Goal: Transaction & Acquisition: Book appointment/travel/reservation

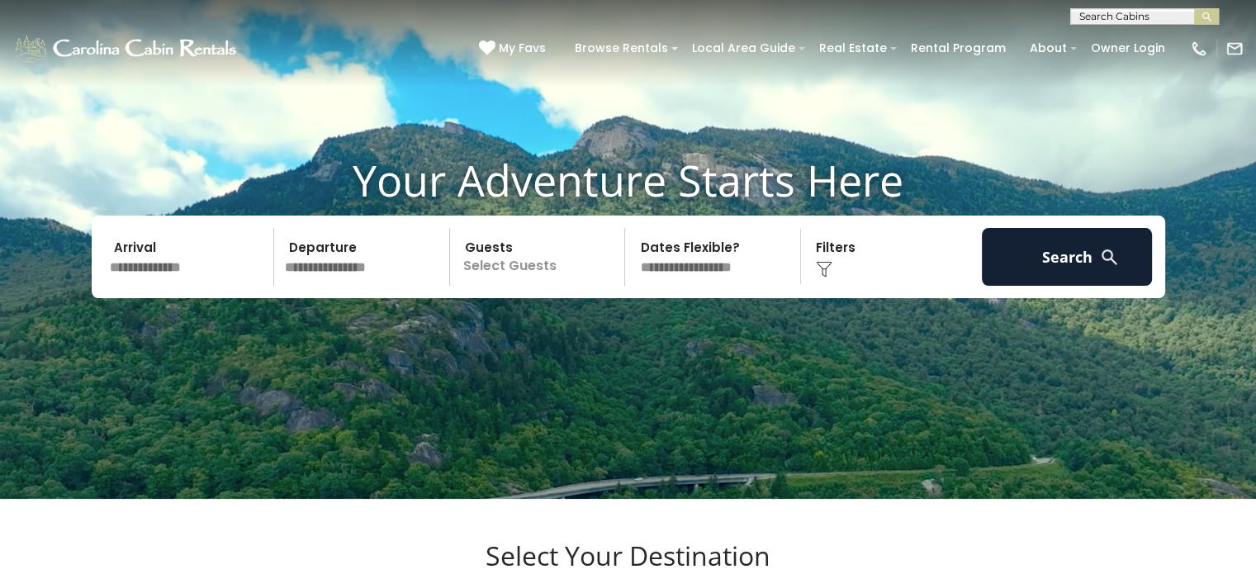
scroll to position [98, 0]
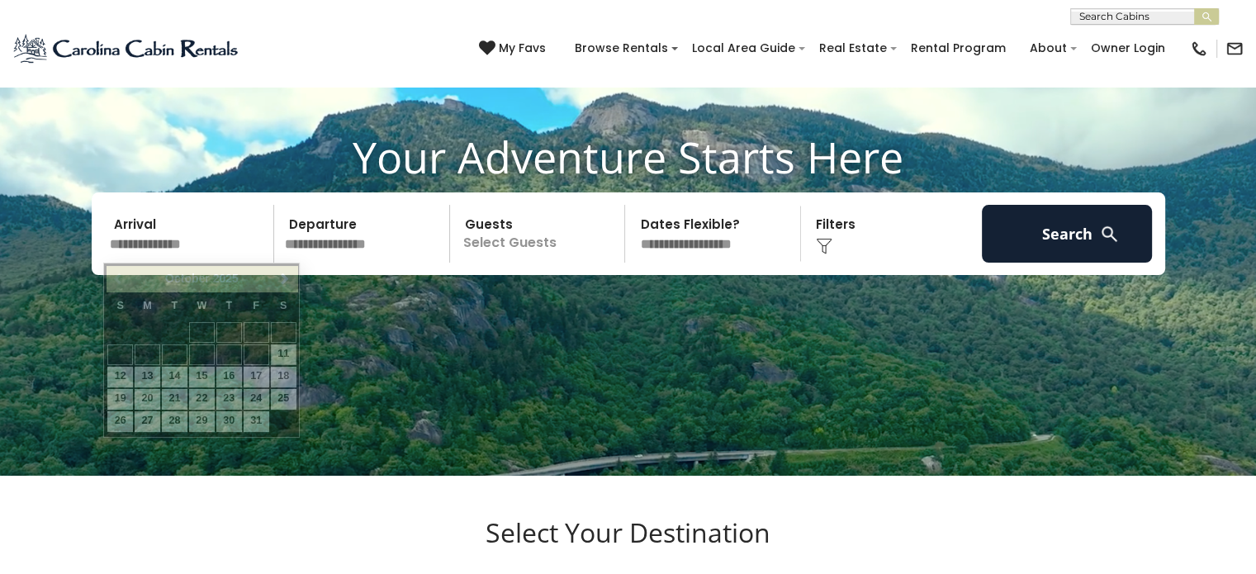
click at [192, 238] on input "text" at bounding box center [189, 234] width 171 height 58
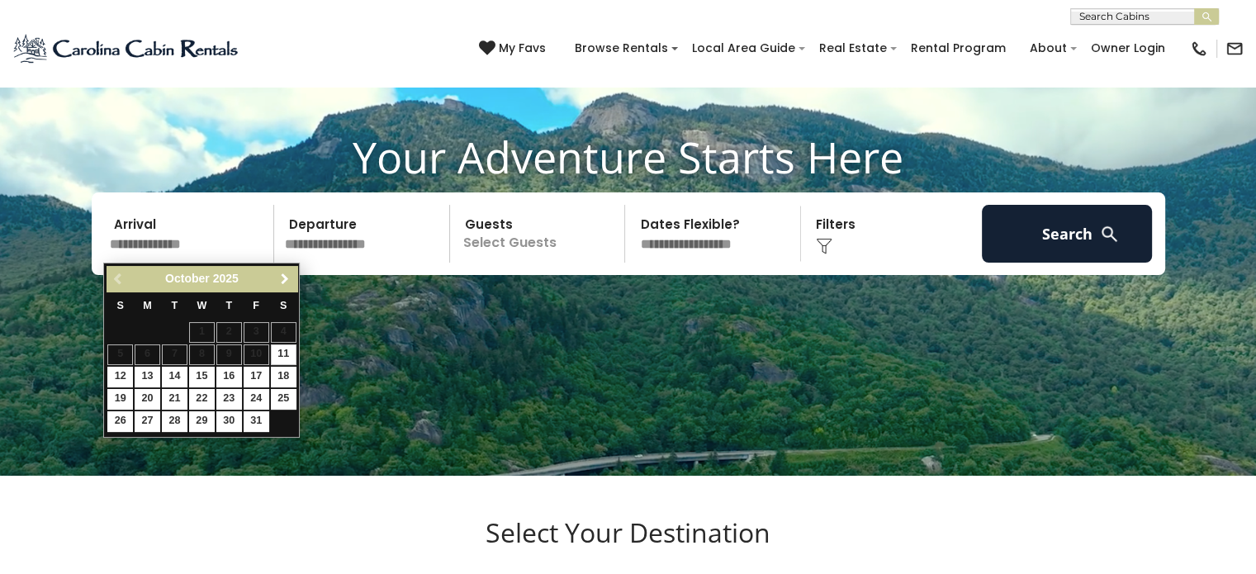
click at [287, 273] on span "Next" at bounding box center [284, 278] width 13 height 13
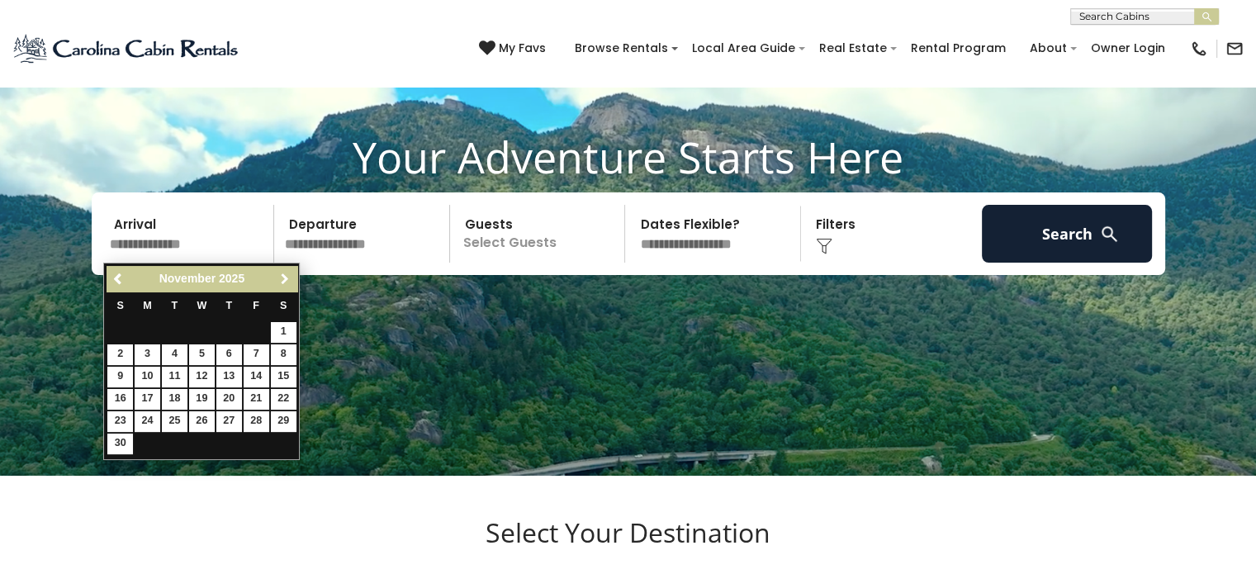
click at [287, 273] on span "Next" at bounding box center [284, 278] width 13 height 13
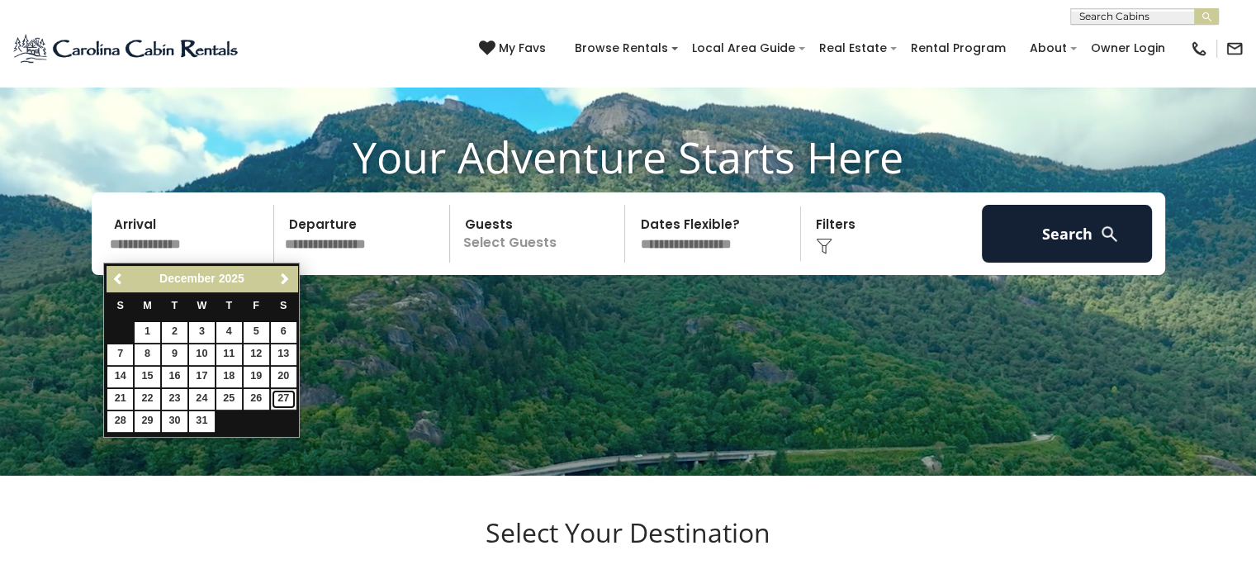
click at [277, 397] on link "27" at bounding box center [284, 399] width 26 height 21
type input "********"
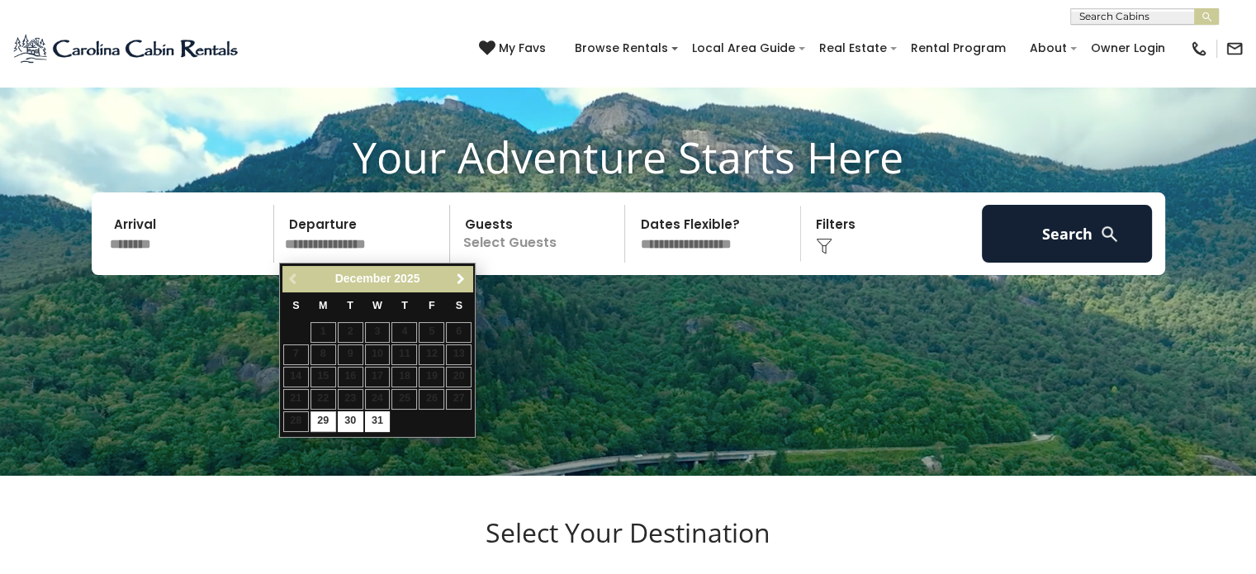
click at [463, 277] on span "Next" at bounding box center [460, 278] width 13 height 13
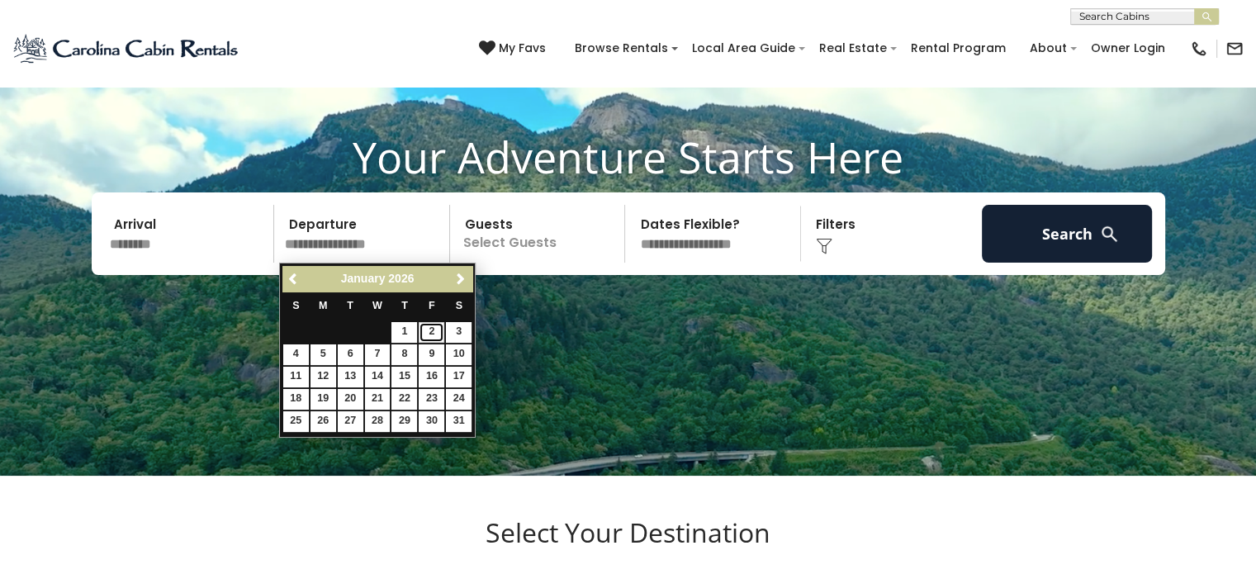
click at [430, 329] on link "2" at bounding box center [432, 332] width 26 height 21
type input "******"
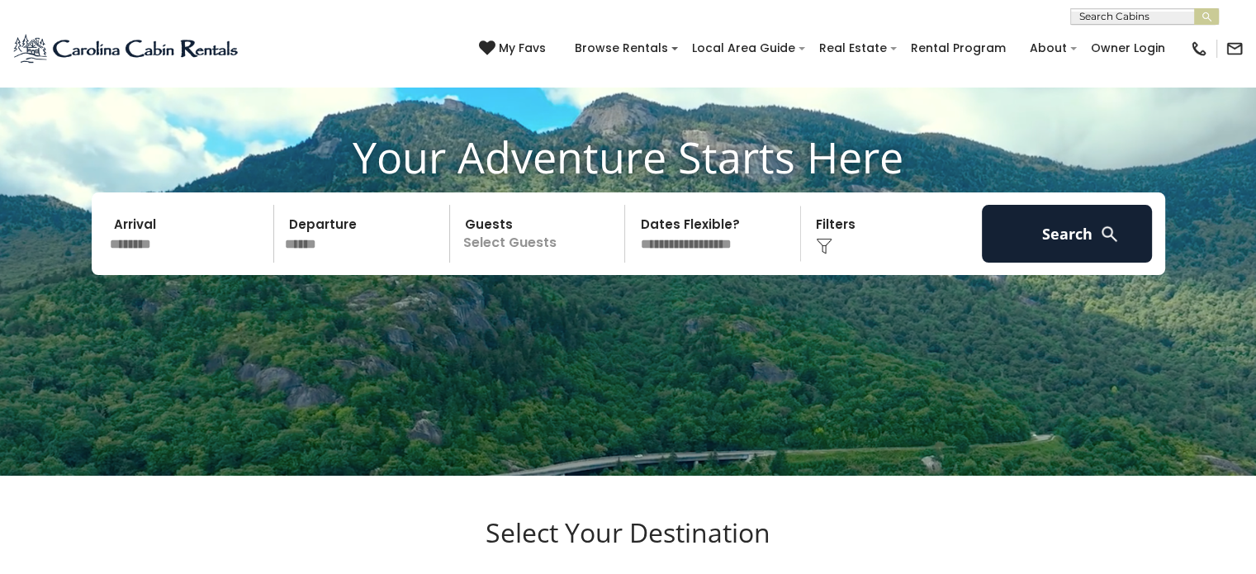
click at [505, 243] on p "Select Guests" at bounding box center [540, 234] width 170 height 58
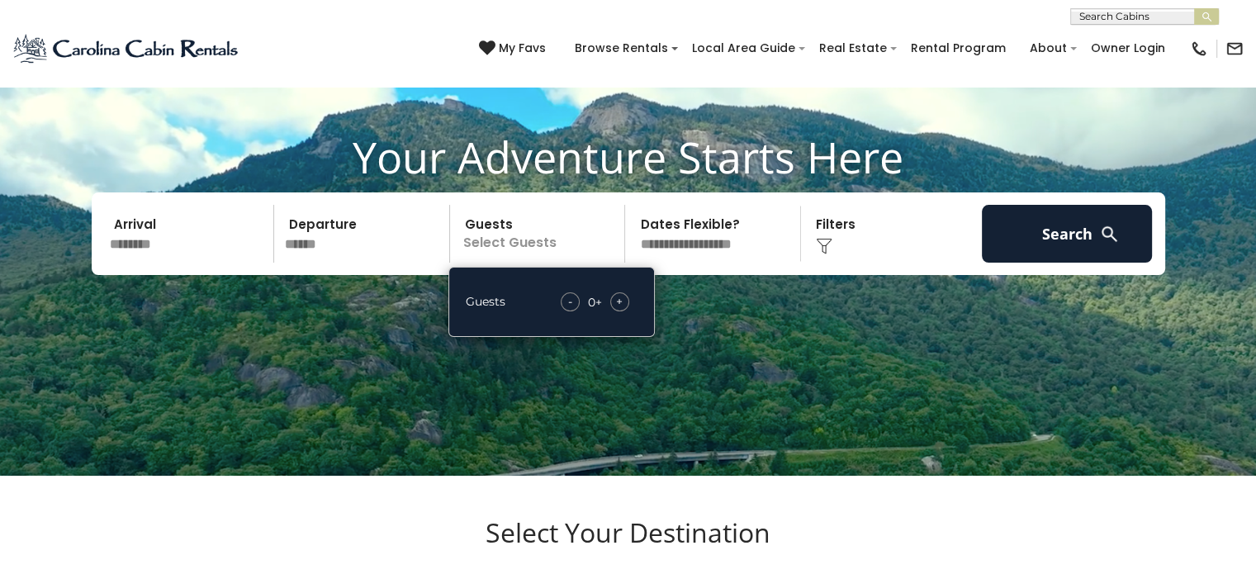
click at [604, 301] on div "- 0 + +" at bounding box center [594, 301] width 85 height 19
click at [614, 303] on div "+" at bounding box center [619, 301] width 19 height 19
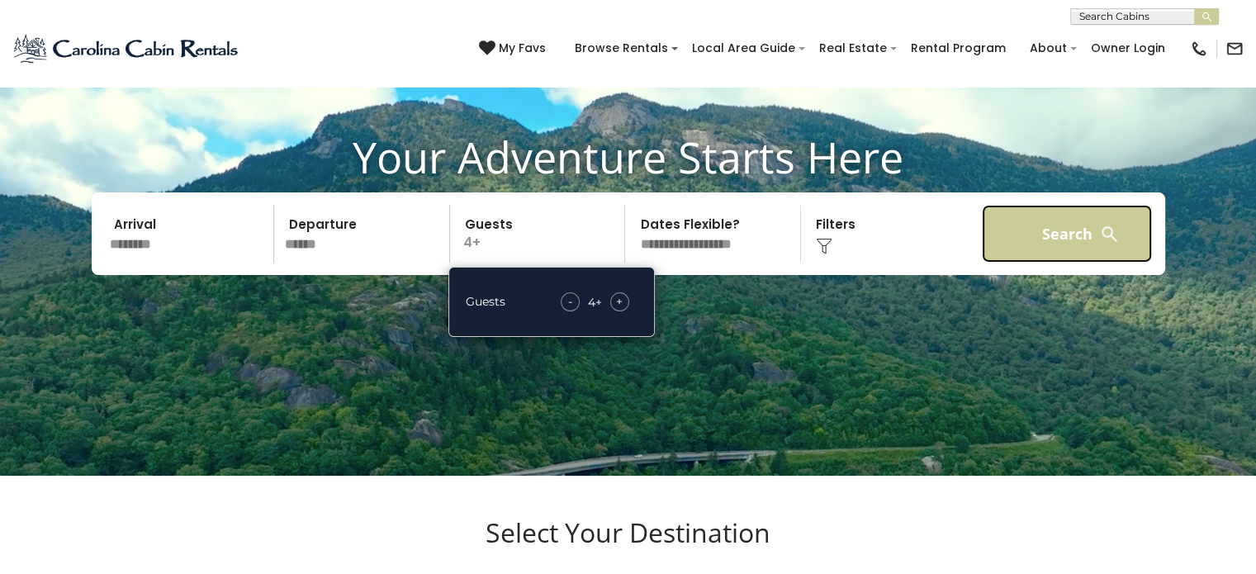
click at [1057, 250] on button "Search" at bounding box center [1067, 234] width 171 height 58
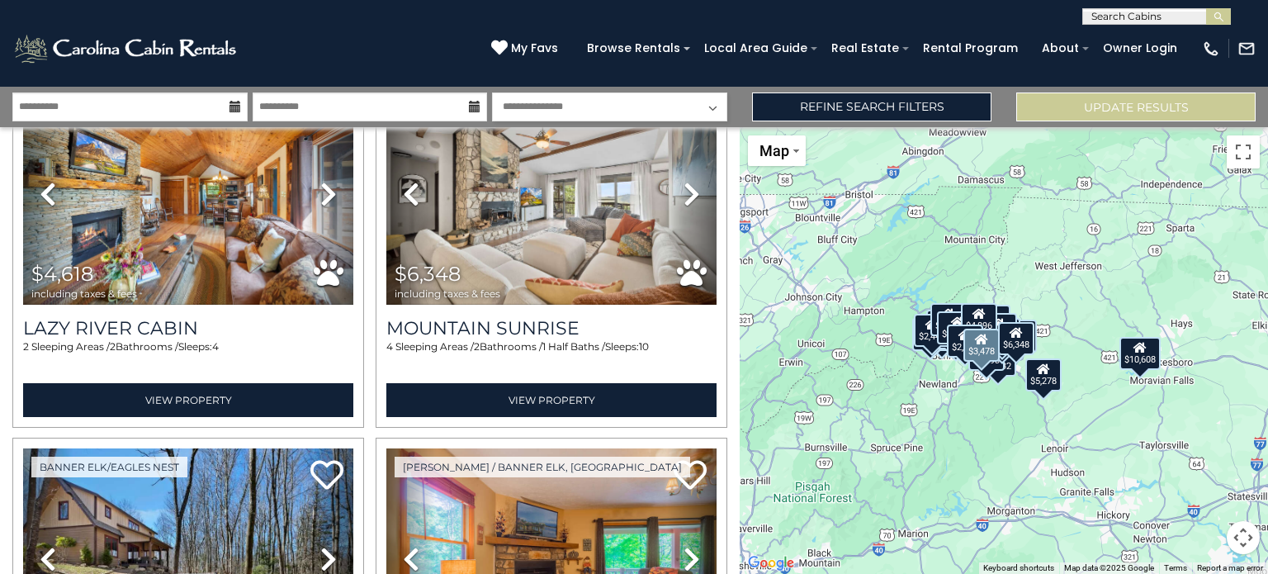
scroll to position [2657, 0]
